Goal: Information Seeking & Learning: Learn about a topic

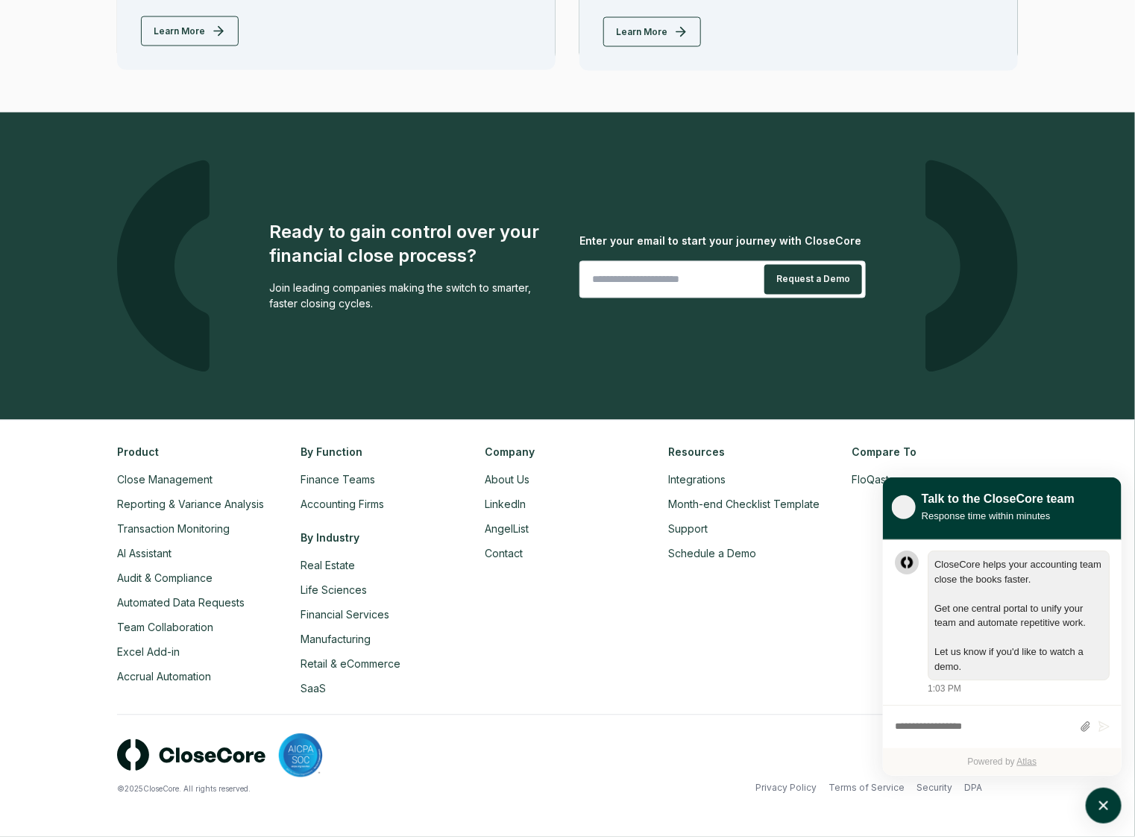
scroll to position [1, 0]
click at [502, 477] on link "About Us" at bounding box center [507, 480] width 45 height 13
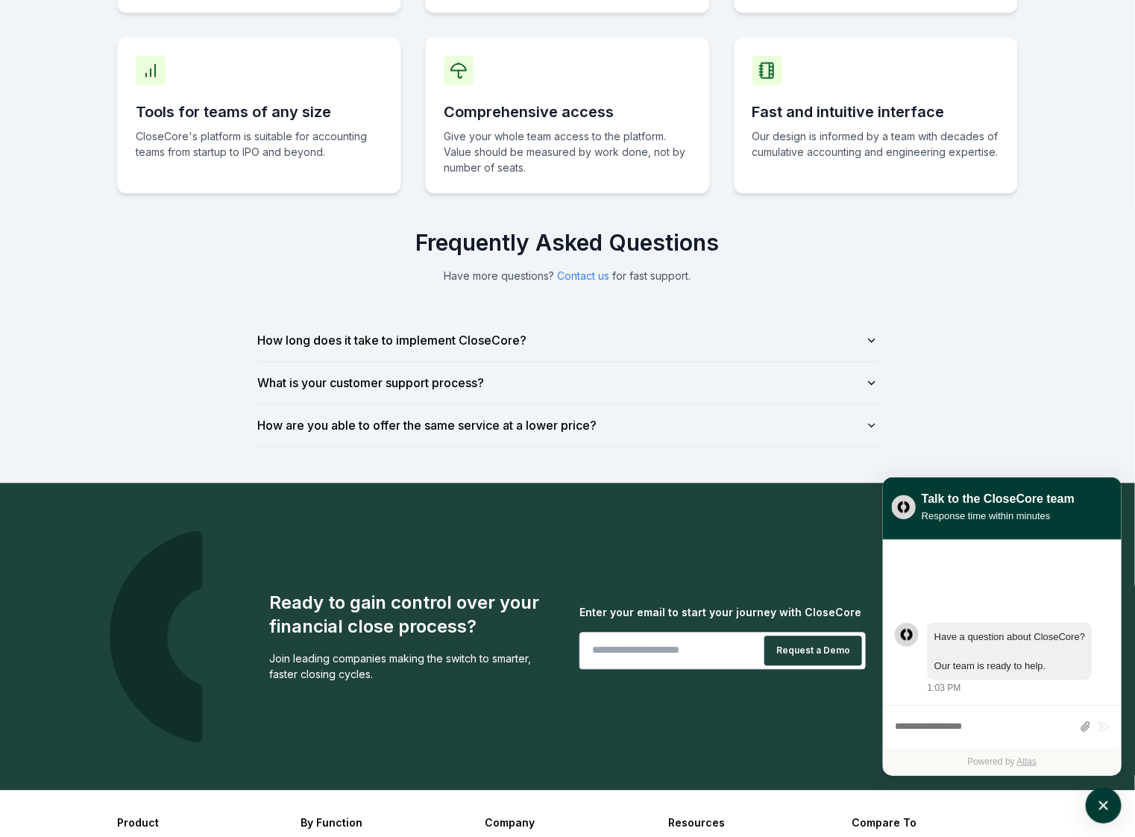
scroll to position [1303, 0]
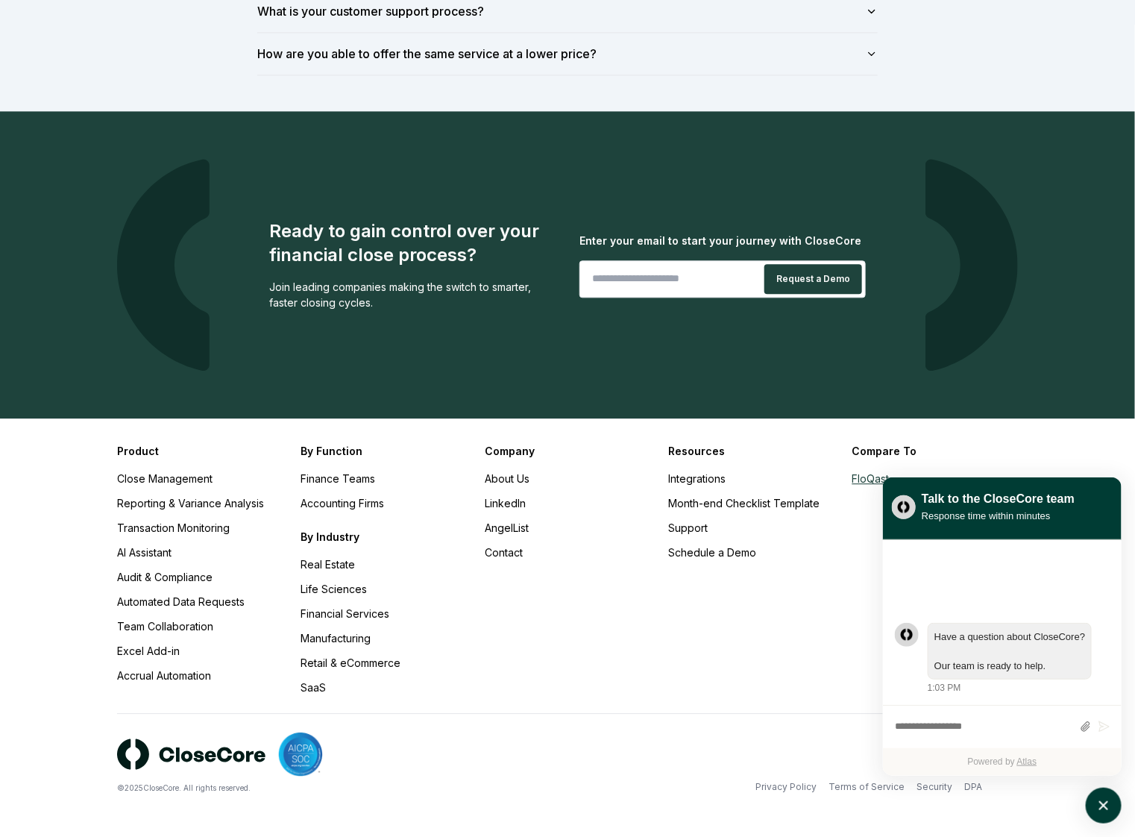
click at [860, 478] on link "FloQast" at bounding box center [871, 478] width 37 height 13
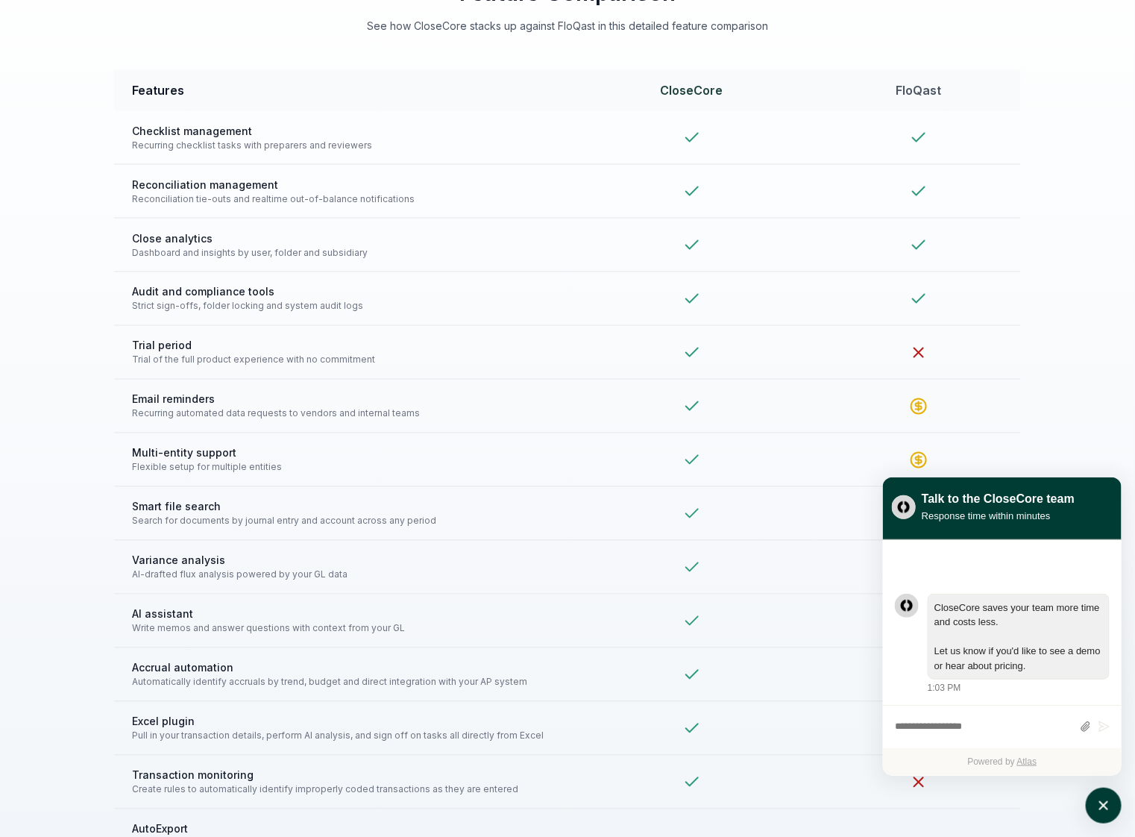
scroll to position [3143, 0]
click at [1106, 799] on icon "atlas-launcher" at bounding box center [1105, 806] width 22 height 22
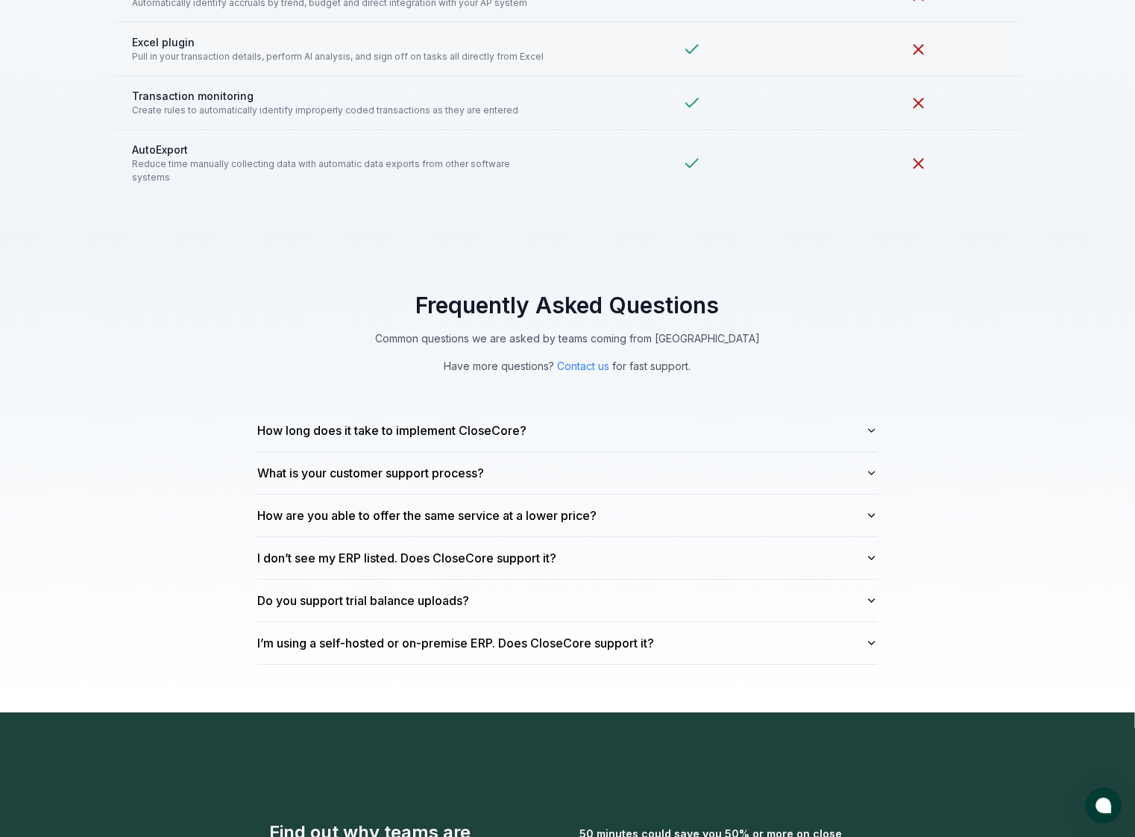
scroll to position [3825, 0]
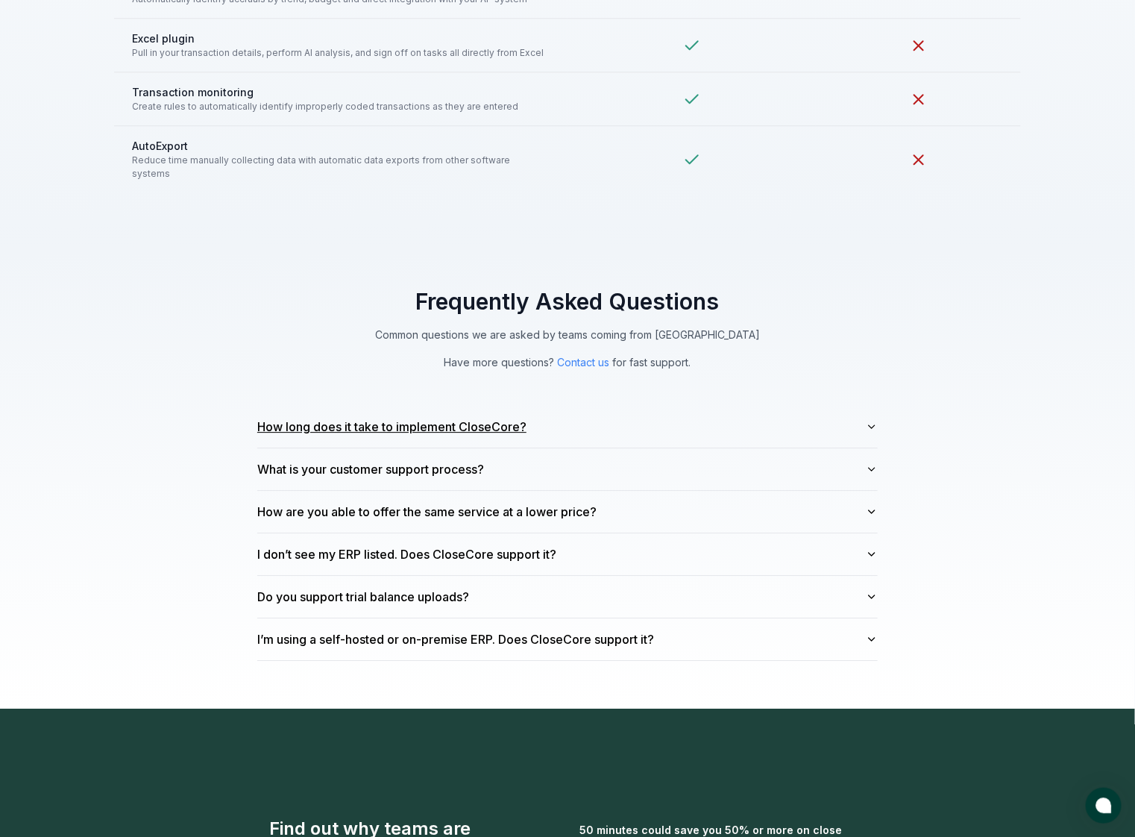
click at [634, 424] on button "How long does it take to implement CloseCore?" at bounding box center [567, 427] width 621 height 42
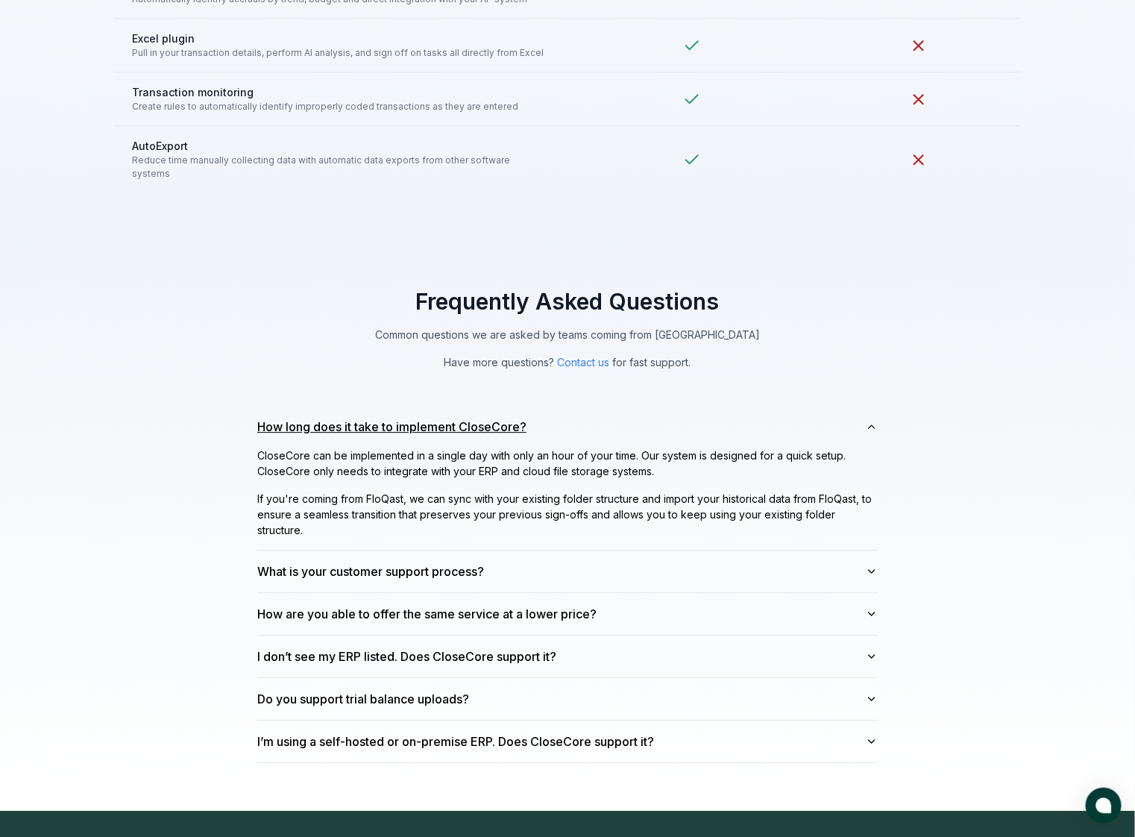
click at [634, 424] on button "How long does it take to implement CloseCore?" at bounding box center [567, 427] width 621 height 42
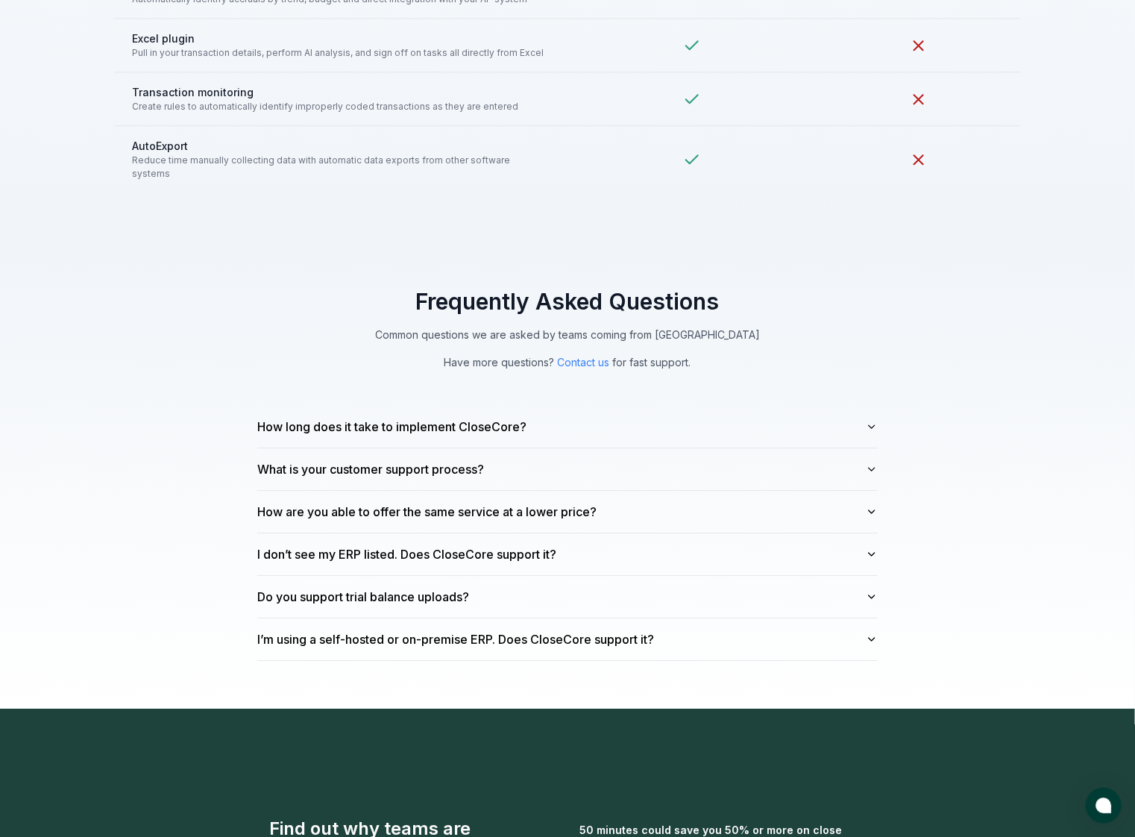
click at [157, 266] on div "Frequently Asked Questions Common questions we are asked by teams coming from F…" at bounding box center [567, 474] width 1135 height 468
